Goal: Find specific page/section: Find specific page/section

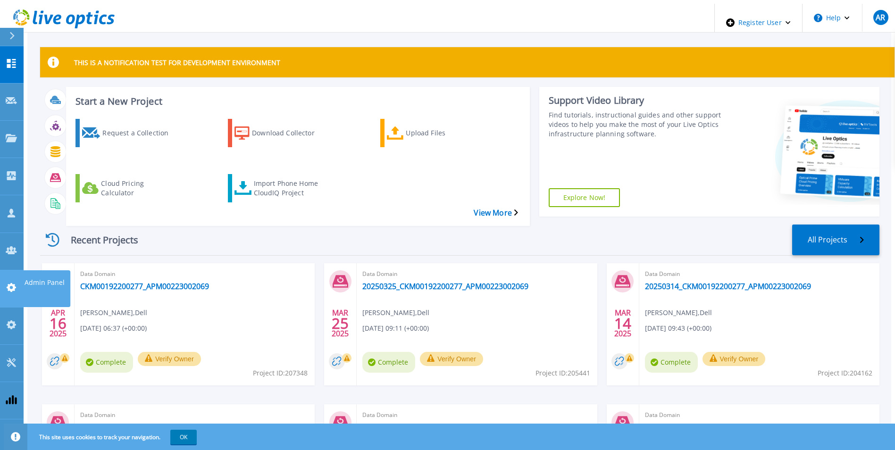
click at [11, 283] on icon at bounding box center [11, 287] width 11 height 9
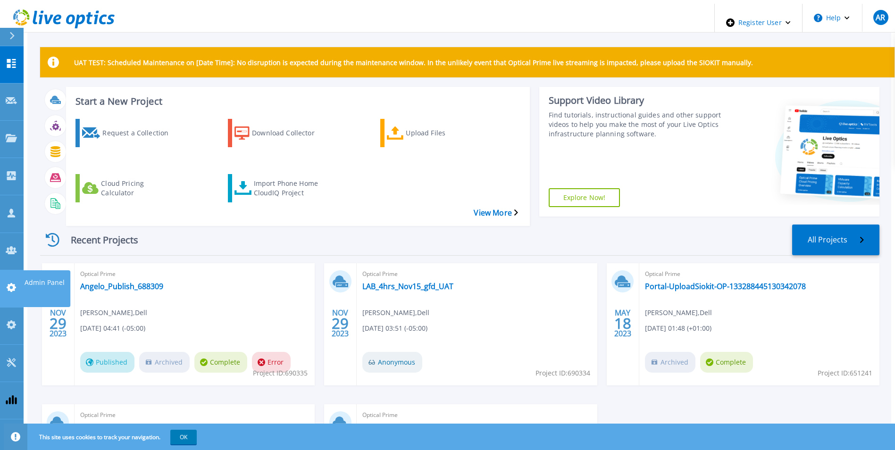
click at [15, 283] on icon at bounding box center [11, 287] width 11 height 9
